Goal: Transaction & Acquisition: Purchase product/service

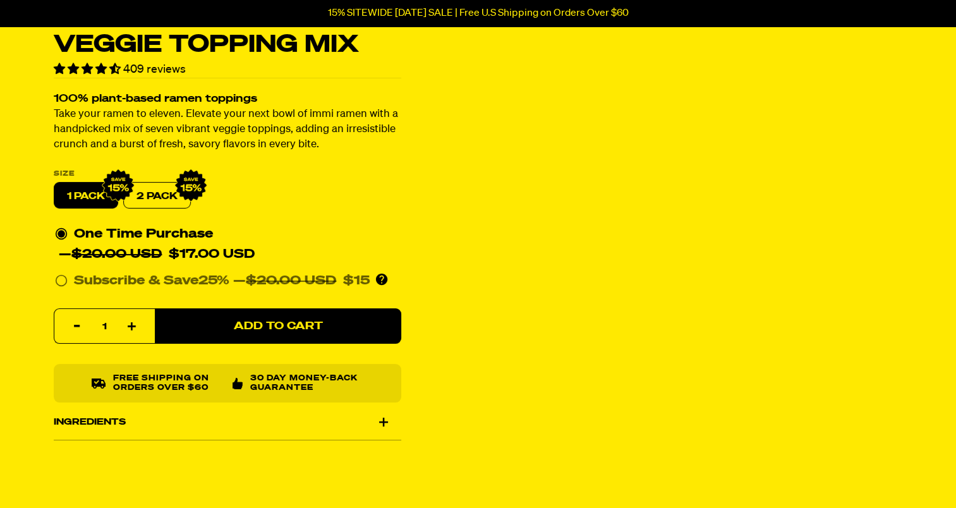
scroll to position [190, 0]
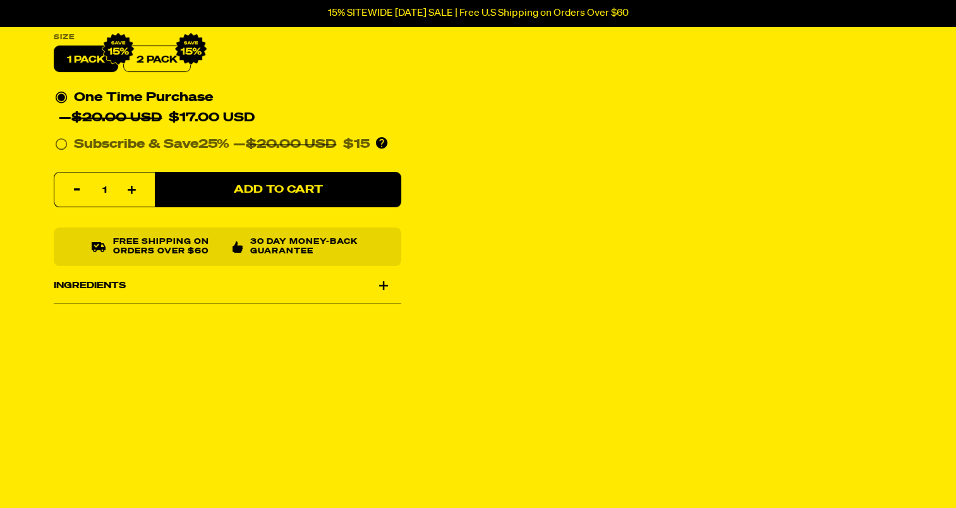
click at [388, 286] on div "Ingredients" at bounding box center [227, 285] width 347 height 35
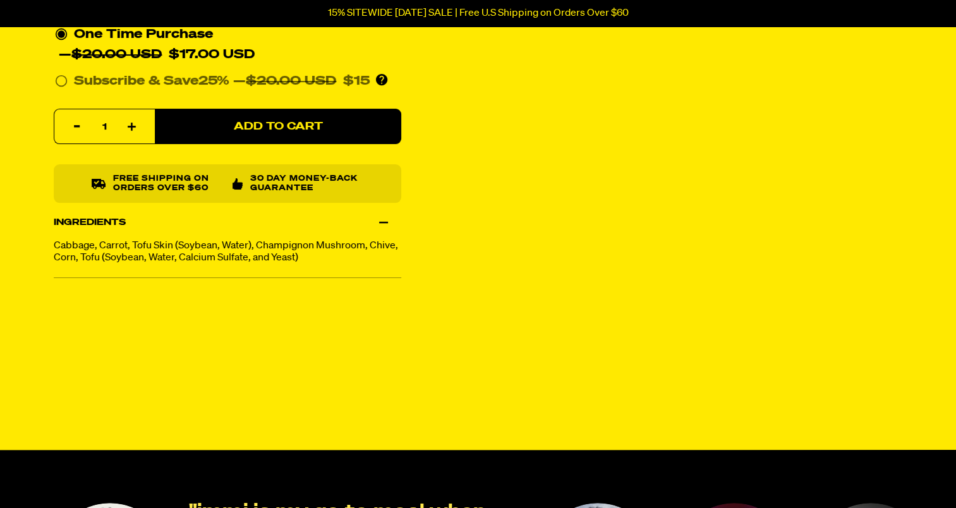
scroll to position [0, 0]
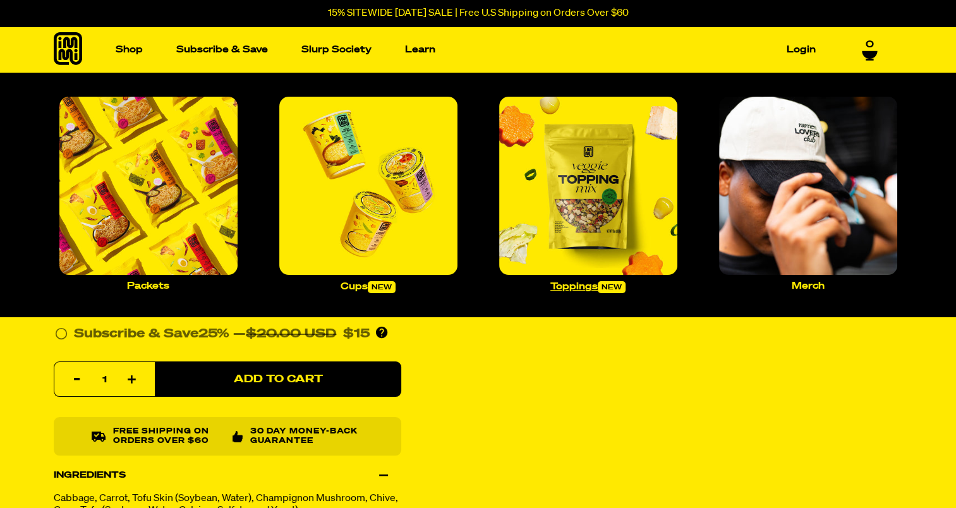
click at [609, 214] on img "Main navigation" at bounding box center [588, 186] width 178 height 178
